Goal: Task Accomplishment & Management: Manage account settings

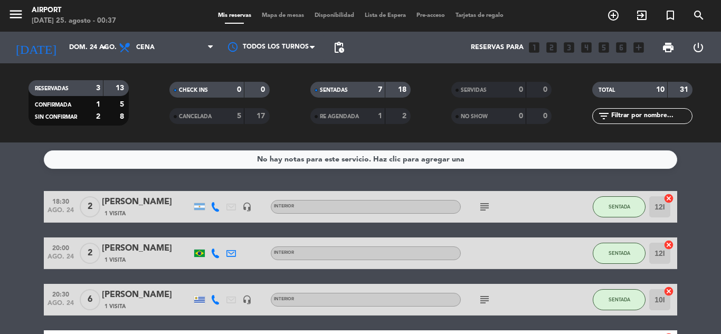
click at [215, 203] on icon at bounding box center [215, 206] width 9 height 9
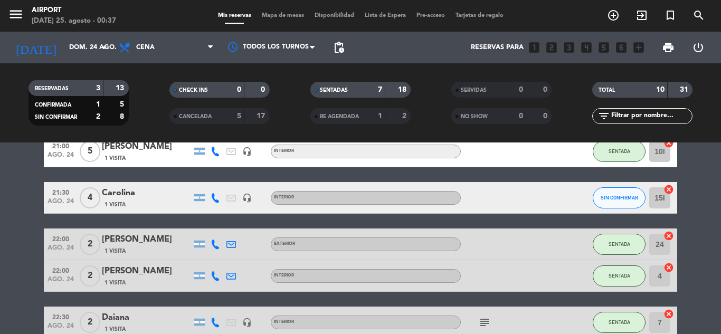
scroll to position [260, 0]
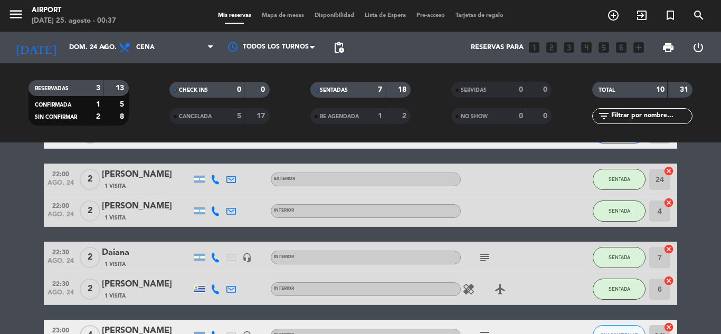
click at [214, 258] on icon at bounding box center [215, 257] width 9 height 9
click at [217, 286] on icon at bounding box center [215, 288] width 9 height 9
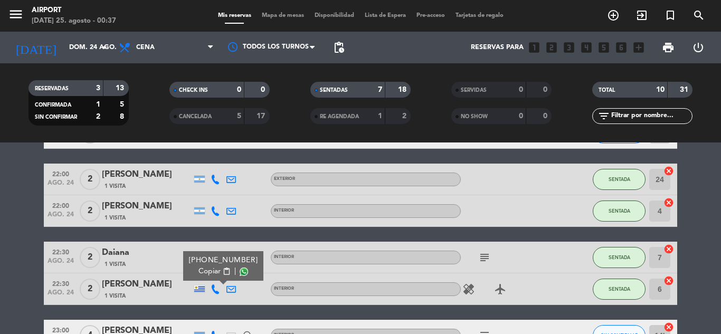
scroll to position [323, 0]
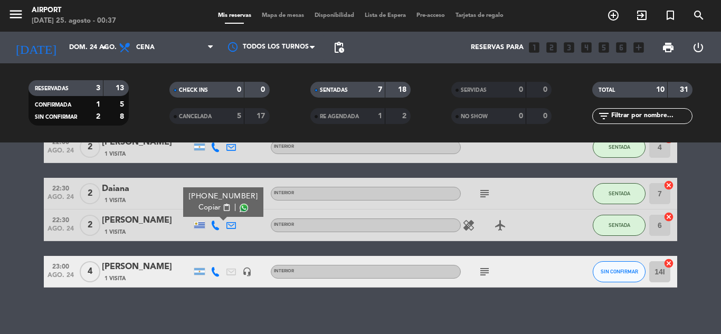
click at [215, 269] on icon at bounding box center [215, 271] width 9 height 9
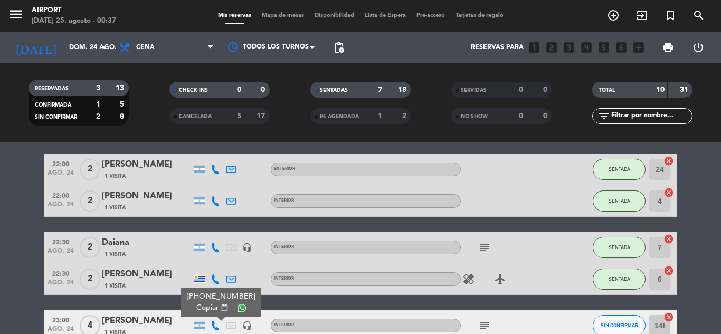
scroll to position [269, 0]
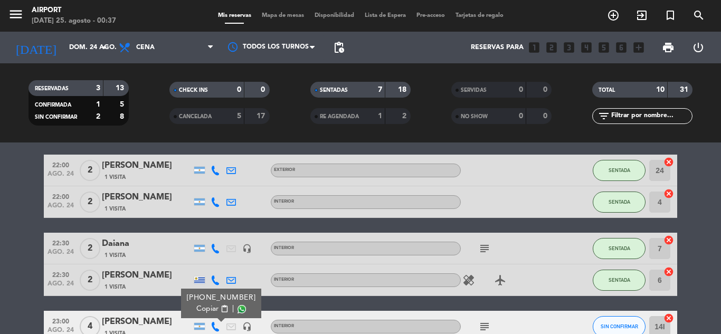
click at [215, 202] on icon at bounding box center [215, 201] width 9 height 9
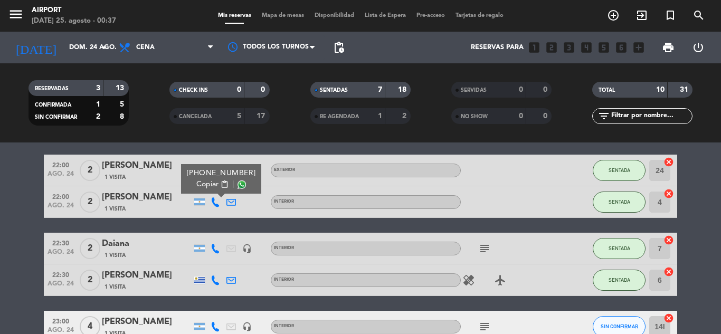
scroll to position [241, 0]
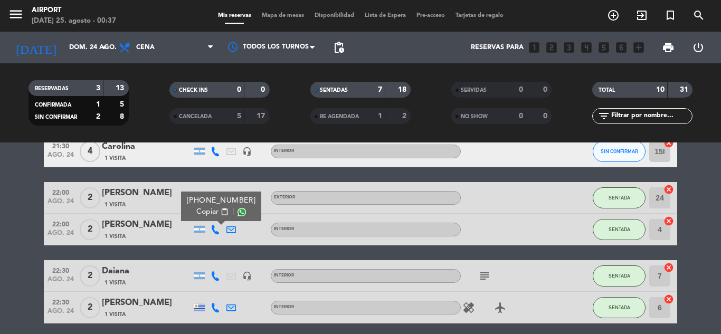
click at [285, 202] on div "EXTERIOR" at bounding box center [366, 198] width 190 height 14
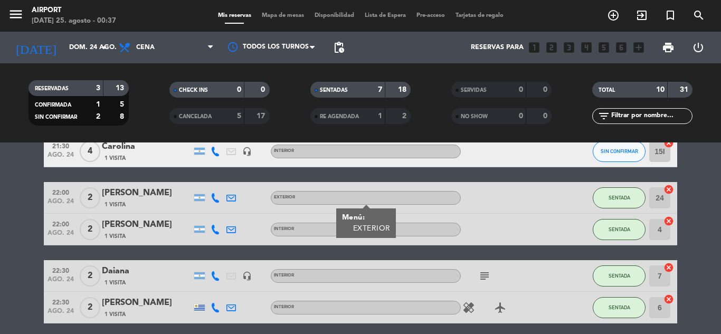
click at [215, 197] on icon at bounding box center [215, 197] width 9 height 9
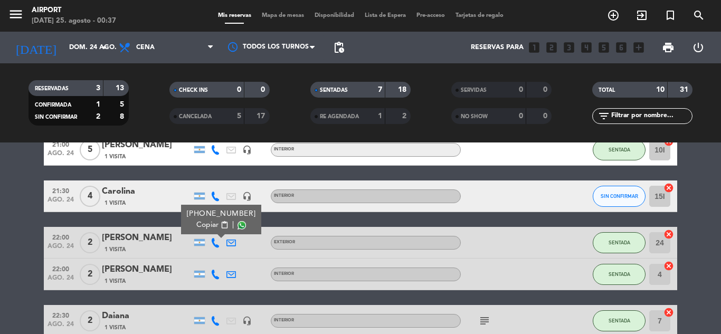
scroll to position [196, 0]
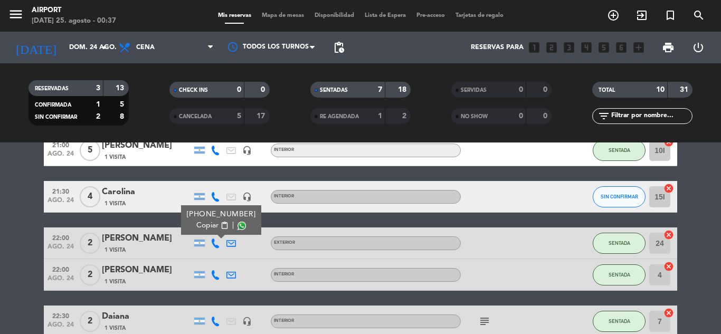
click at [212, 195] on icon at bounding box center [215, 196] width 9 height 9
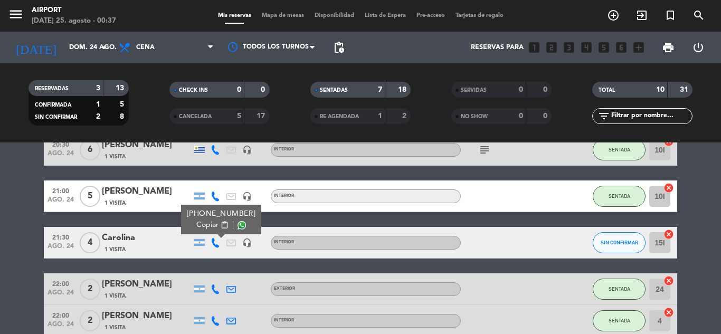
scroll to position [149, 0]
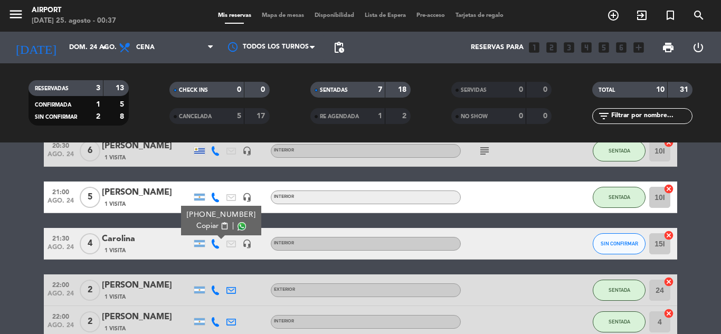
click at [212, 195] on icon at bounding box center [215, 197] width 9 height 9
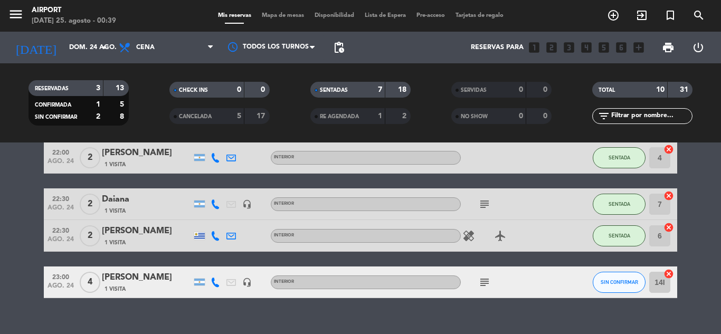
scroll to position [313, 0]
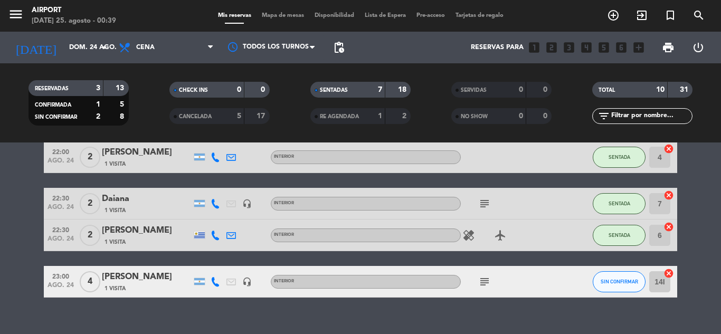
click at [215, 285] on icon at bounding box center [215, 281] width 9 height 9
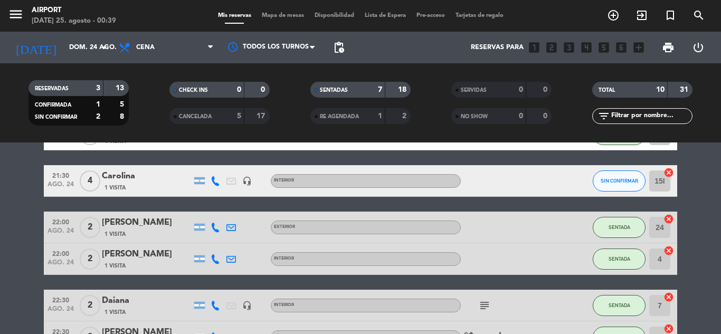
click at [219, 178] on icon at bounding box center [215, 180] width 9 height 9
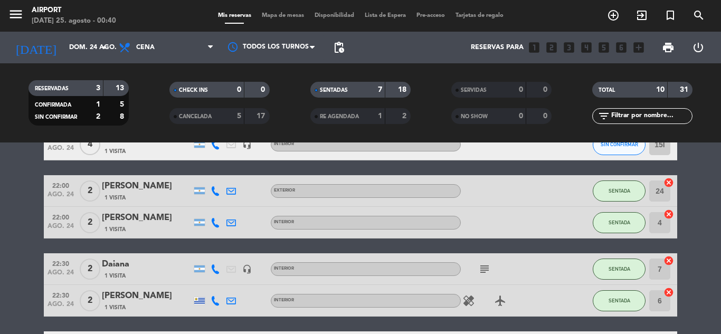
scroll to position [169, 0]
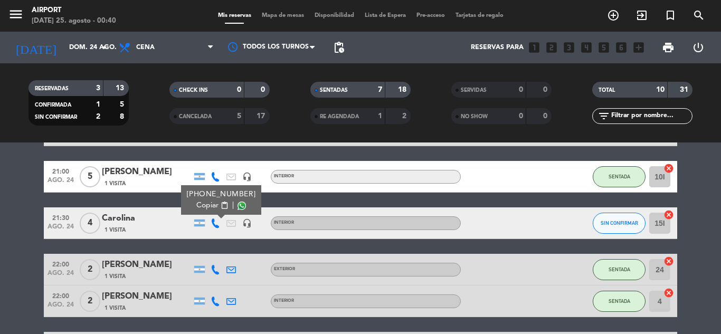
click at [205, 207] on span "Copiar" at bounding box center [207, 205] width 22 height 11
click at [125, 197] on div "18:30 [DATE] 2 [PERSON_NAME] 1 Visita headset_mic INTERIOR subject SENTADA 12I …" at bounding box center [360, 232] width 633 height 420
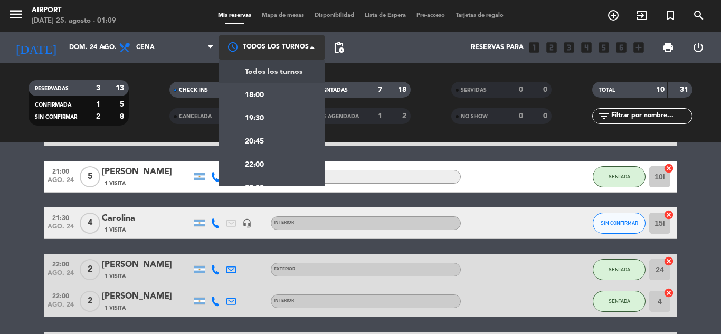
click at [305, 46] on div at bounding box center [272, 47] width 106 height 24
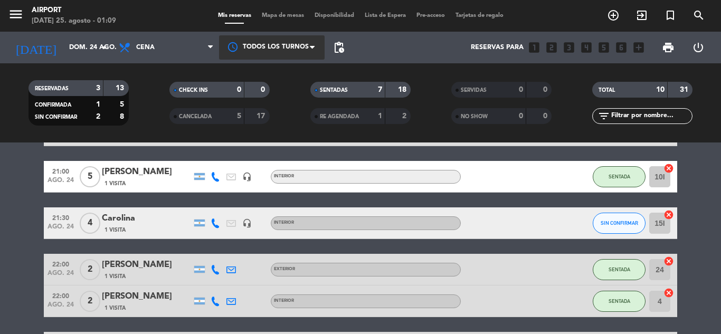
click at [305, 46] on div at bounding box center [272, 47] width 106 height 24
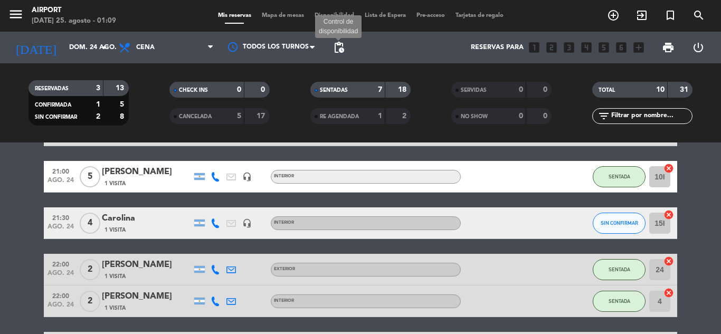
click at [333, 51] on span "pending_actions" at bounding box center [338, 47] width 13 height 13
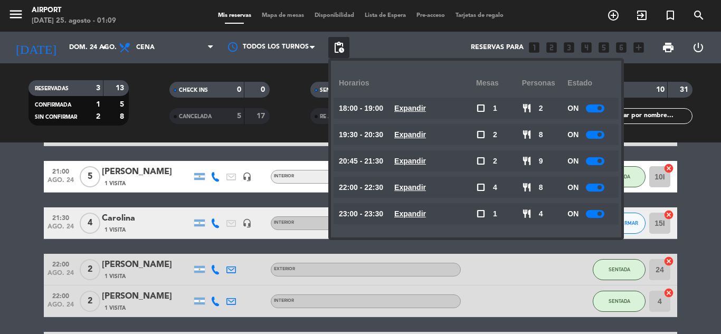
click at [371, 44] on div "Reservas para looks_one looks_two looks_3 looks_4 looks_5 looks_6 add_box" at bounding box center [499, 48] width 300 height 32
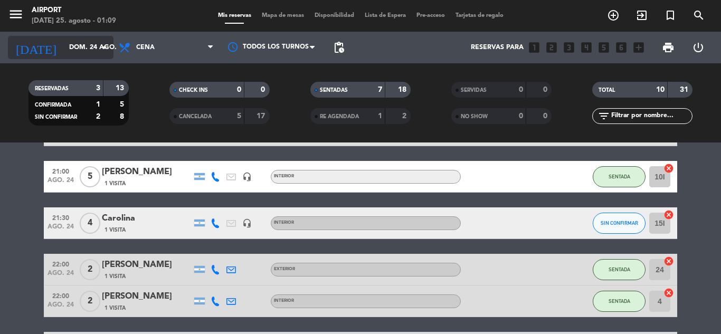
click at [82, 50] on input "dom. 24 ago." at bounding box center [108, 48] width 89 height 18
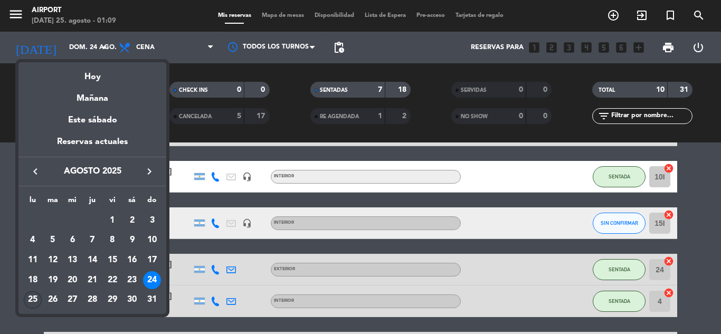
click at [26, 295] on div "25" at bounding box center [33, 300] width 18 height 18
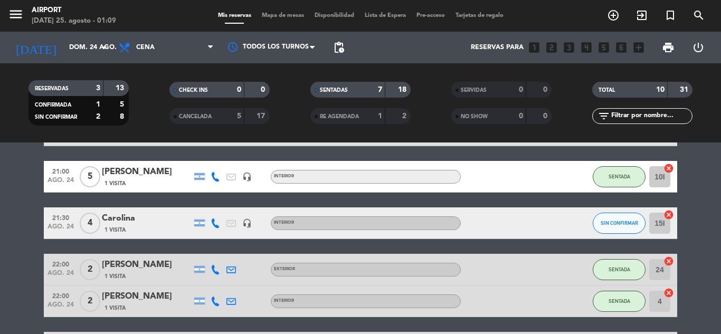
type input "lun. 25 ago."
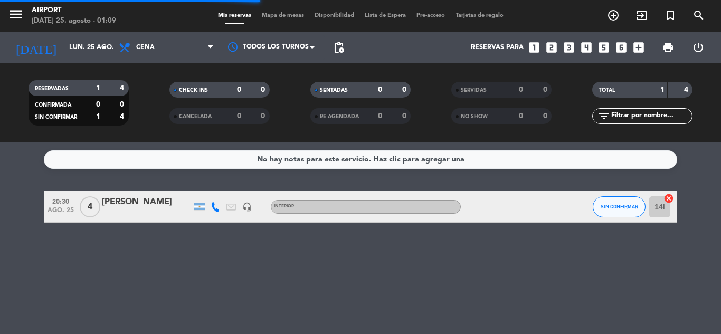
scroll to position [0, 0]
click at [89, 205] on span "4" at bounding box center [90, 206] width 21 height 21
